Goal: Task Accomplishment & Management: Manage account settings

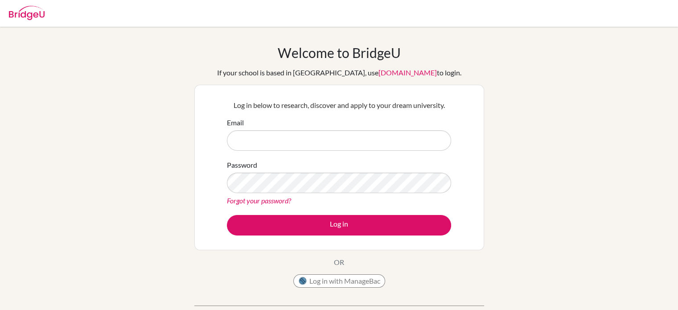
type input "[EMAIL_ADDRESS][DOMAIN_NAME]"
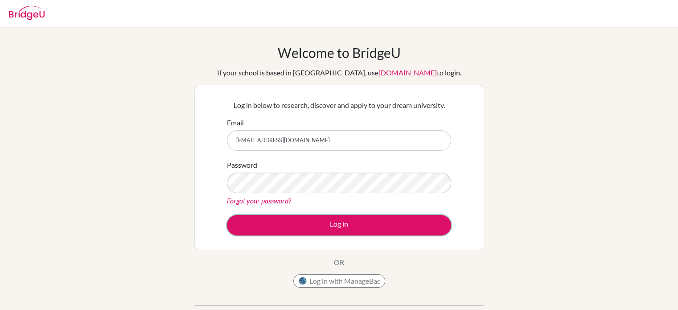
click at [343, 226] on button "Log in" at bounding box center [339, 225] width 224 height 20
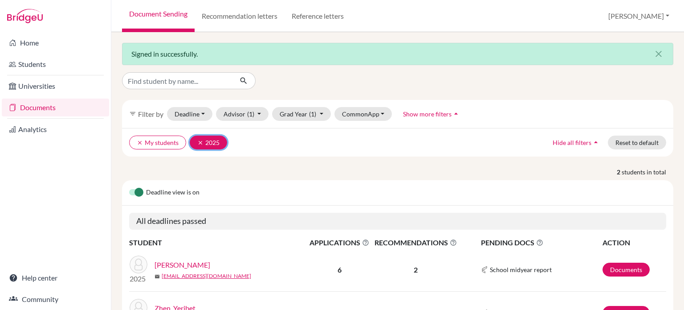
click at [200, 141] on icon "clear" at bounding box center [200, 142] width 6 height 6
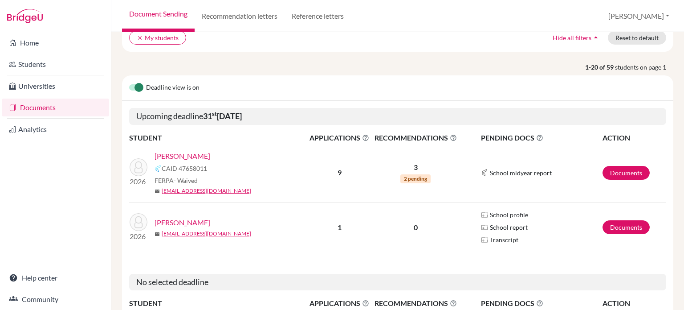
scroll to position [105, 0]
click at [628, 176] on link "Documents" at bounding box center [626, 172] width 47 height 14
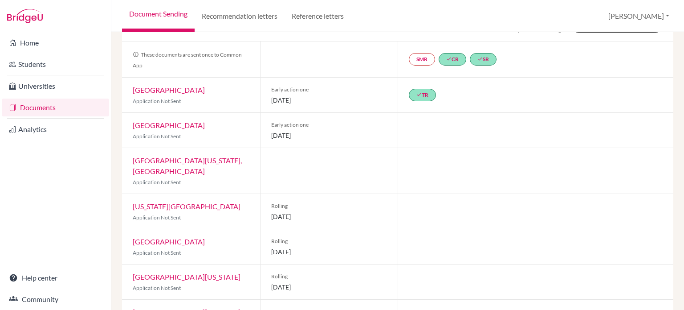
scroll to position [68, 0]
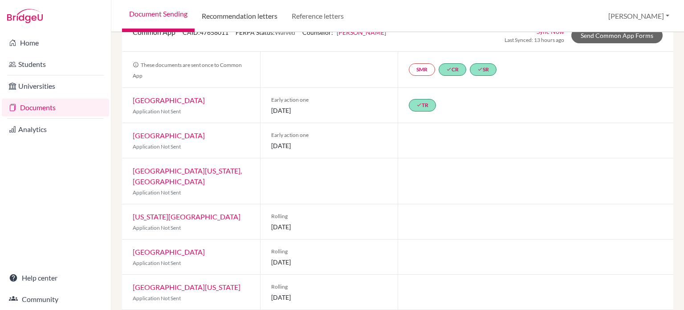
click at [258, 18] on link "Recommendation letters" at bounding box center [240, 16] width 90 height 32
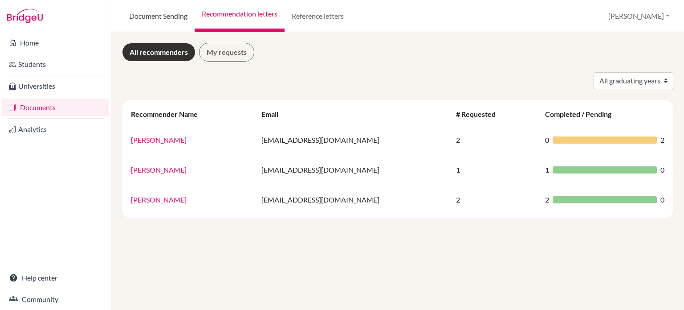
click at [153, 23] on link "Document Sending" at bounding box center [158, 16] width 73 height 32
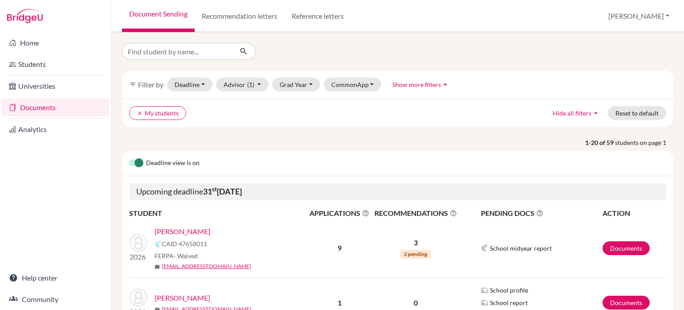
click at [185, 230] on link "[PERSON_NAME]" at bounding box center [183, 231] width 56 height 11
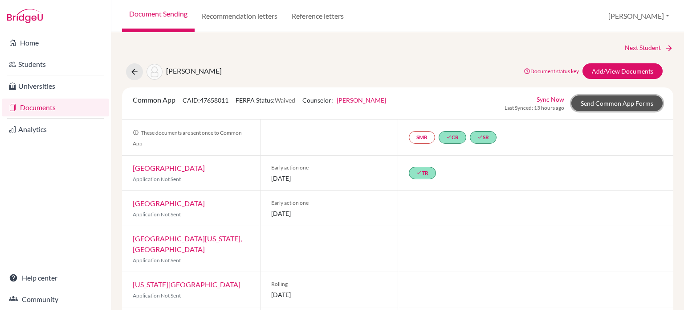
click at [590, 107] on link "Send Common App Forms" at bounding box center [617, 103] width 91 height 16
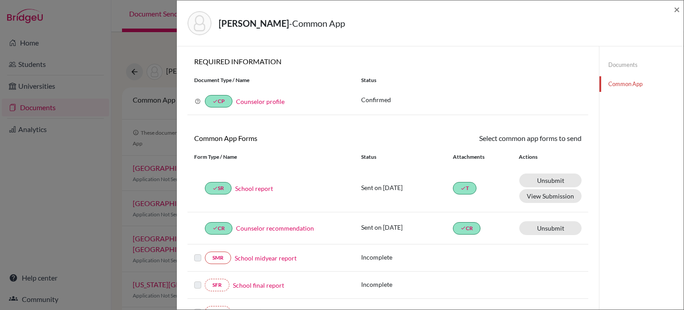
click at [673, 8] on div "Dieguez, Alejandra - Common App ×" at bounding box center [430, 23] width 500 height 38
click at [676, 8] on span "×" at bounding box center [677, 9] width 6 height 13
